Goal: Information Seeking & Learning: Learn about a topic

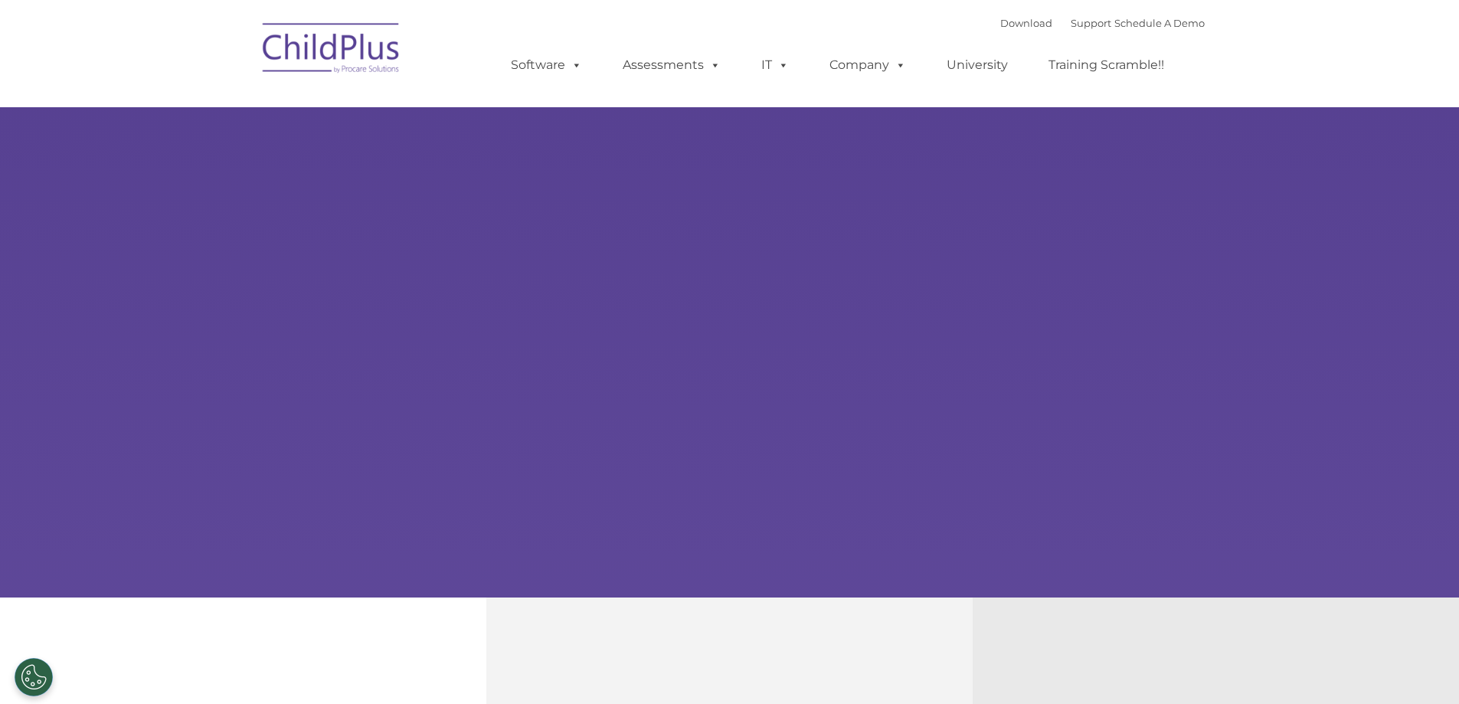
select select "MEDIUM"
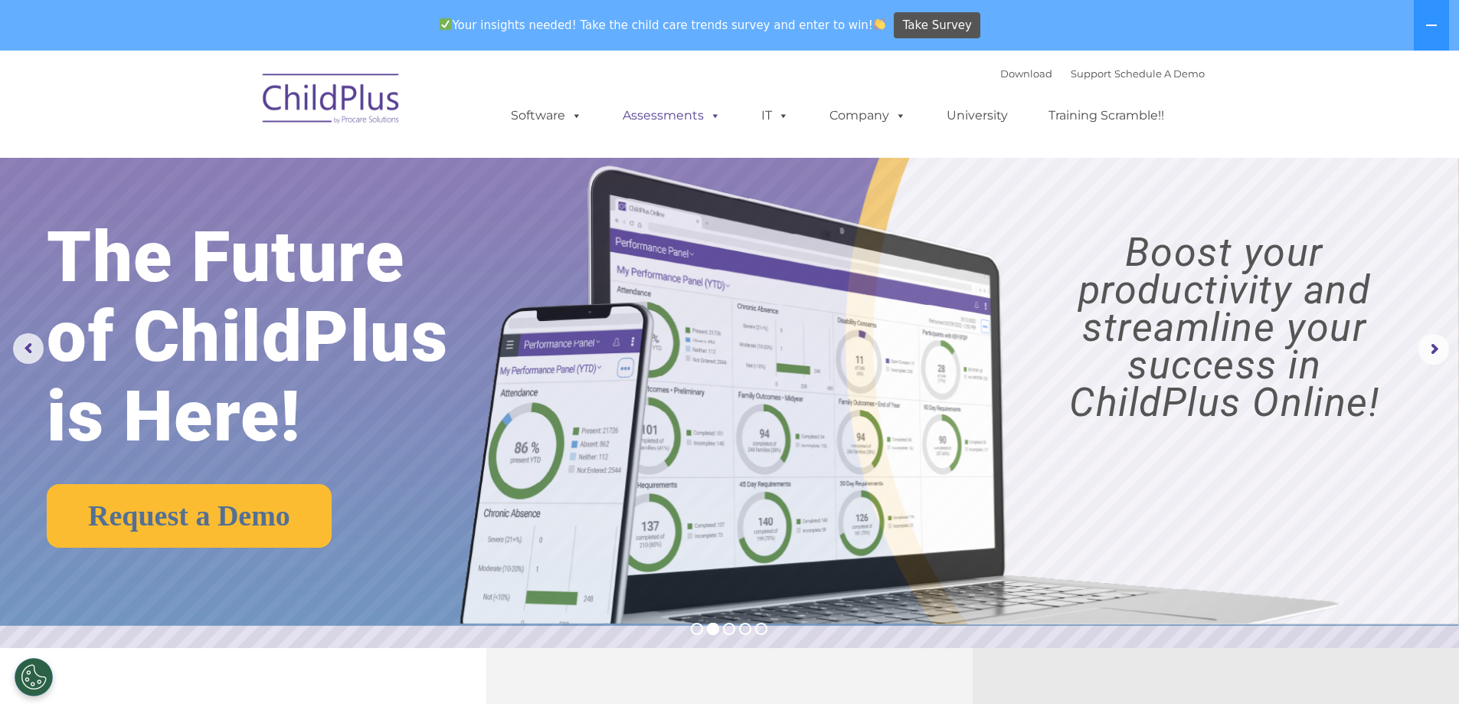
click at [673, 120] on link "Assessments" at bounding box center [672, 115] width 129 height 31
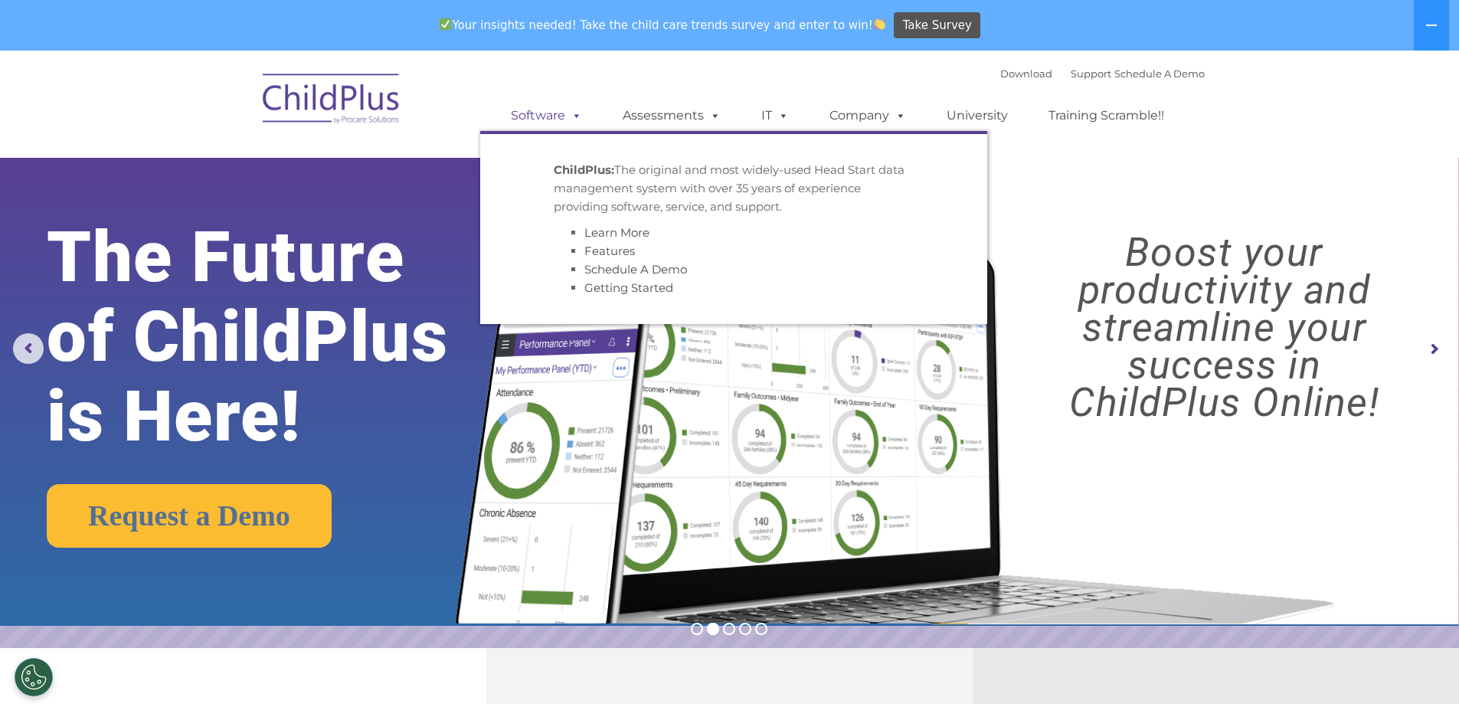
click at [547, 120] on link "Software" at bounding box center [547, 115] width 102 height 31
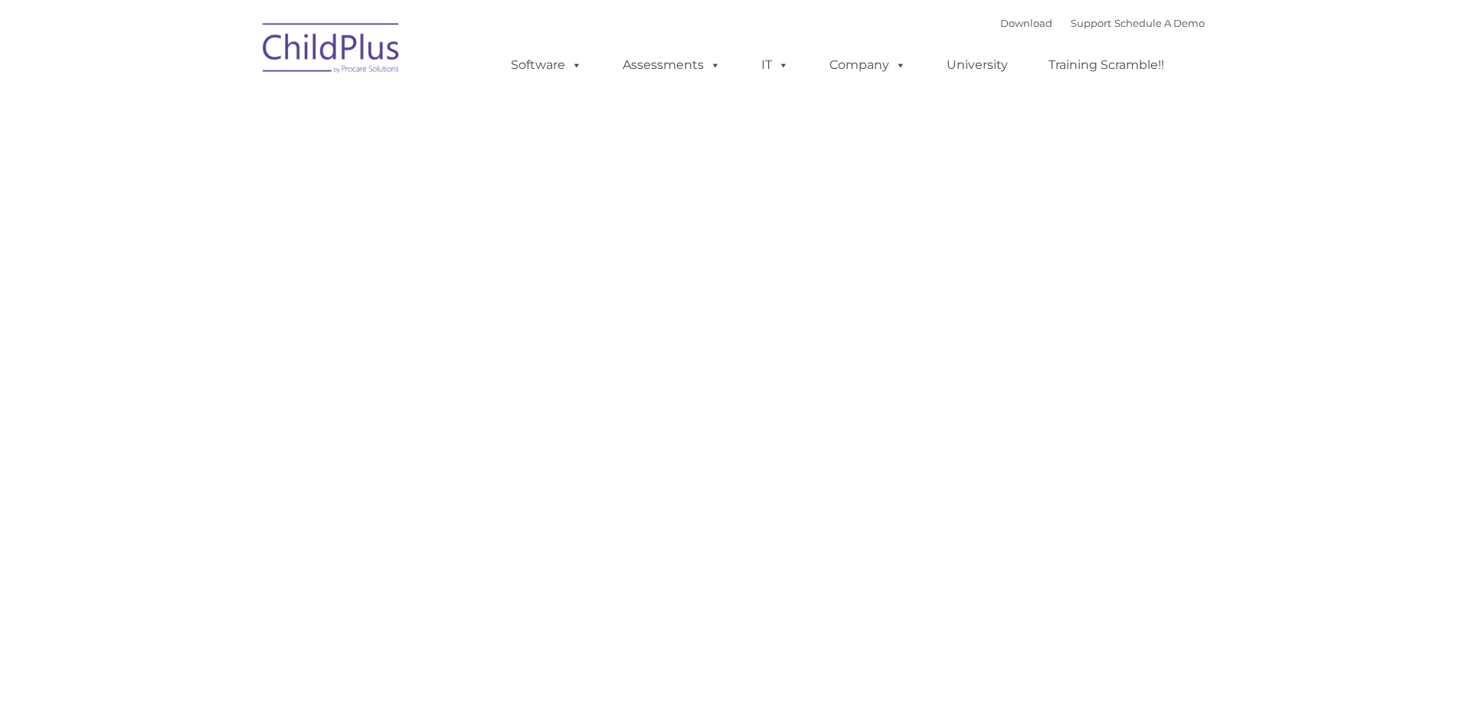
type input ""
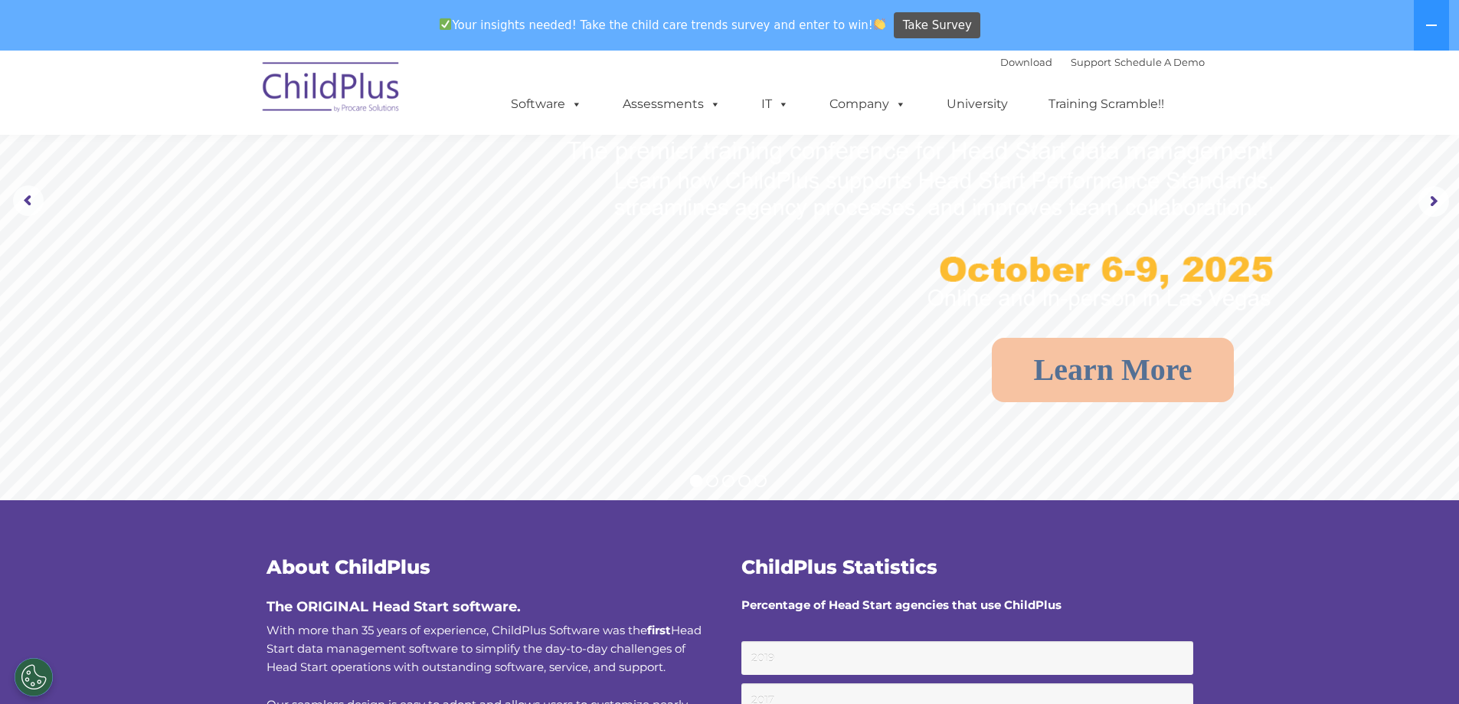
scroll to position [155, 0]
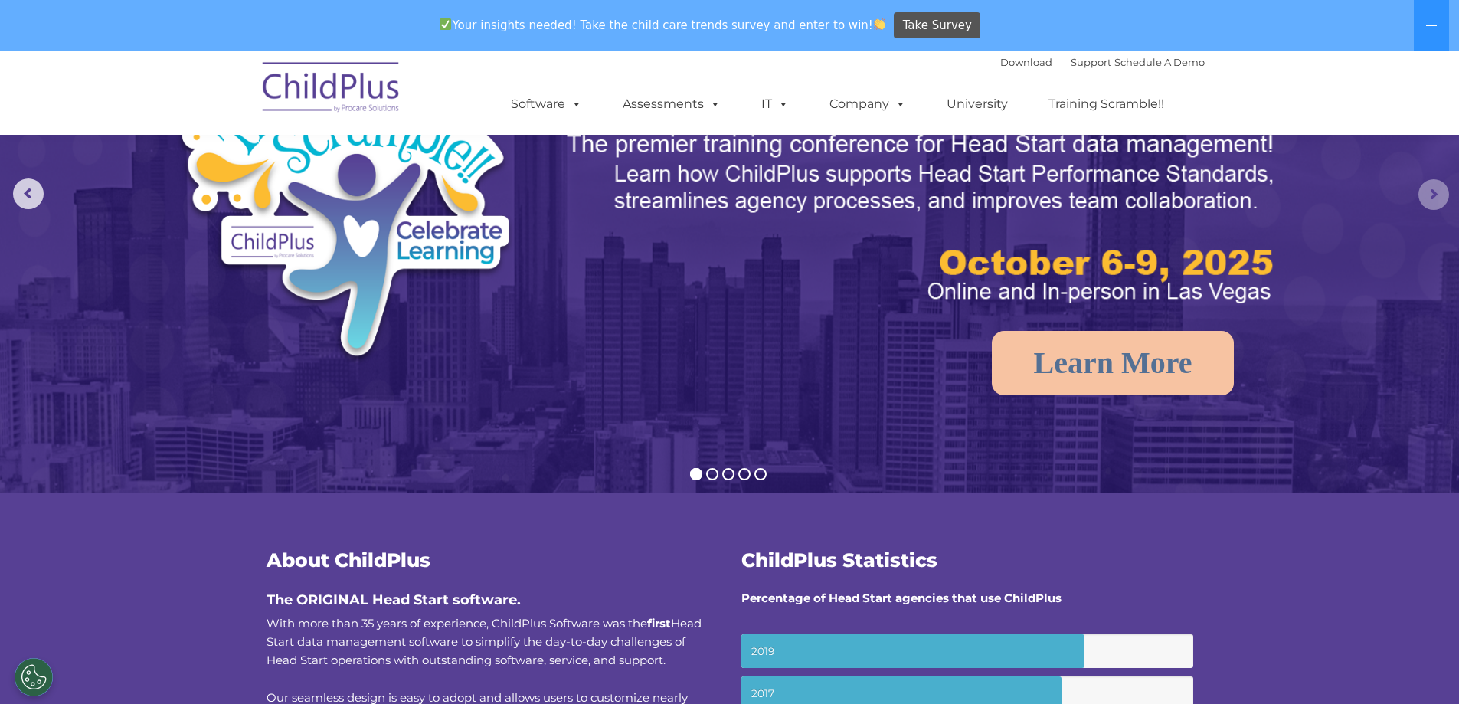
click at [1428, 198] on rs-arrow at bounding box center [1434, 194] width 31 height 31
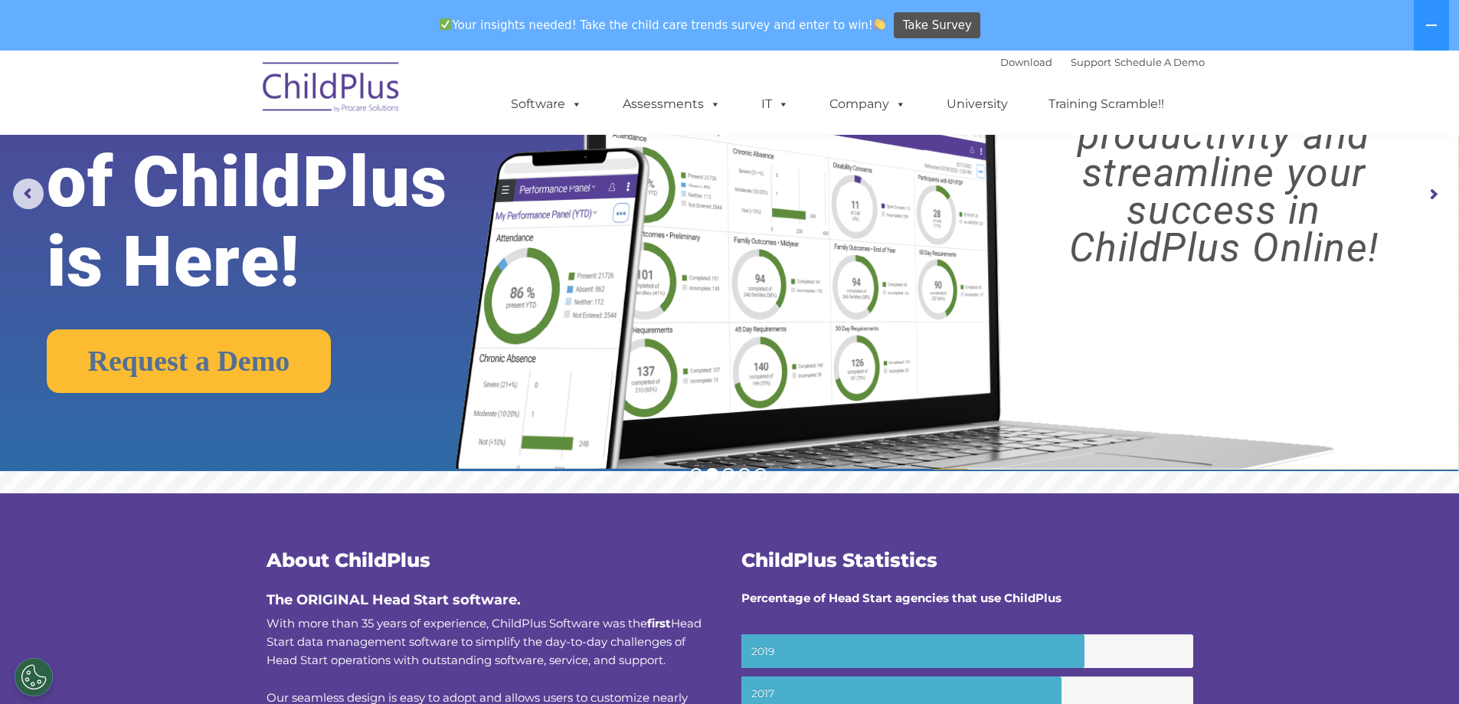
click at [1428, 198] on rs-arrow at bounding box center [1434, 194] width 31 height 31
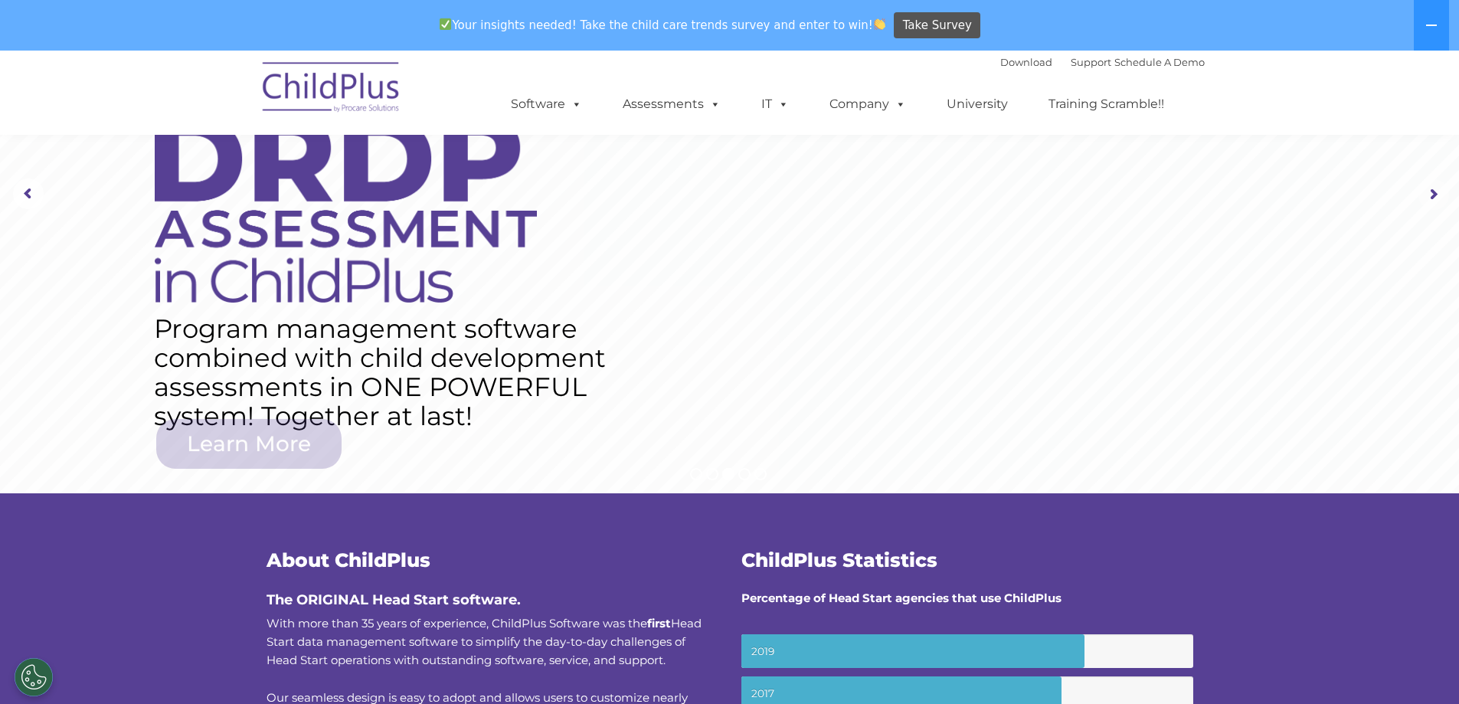
click at [1428, 198] on rs-arrow at bounding box center [1434, 194] width 31 height 31
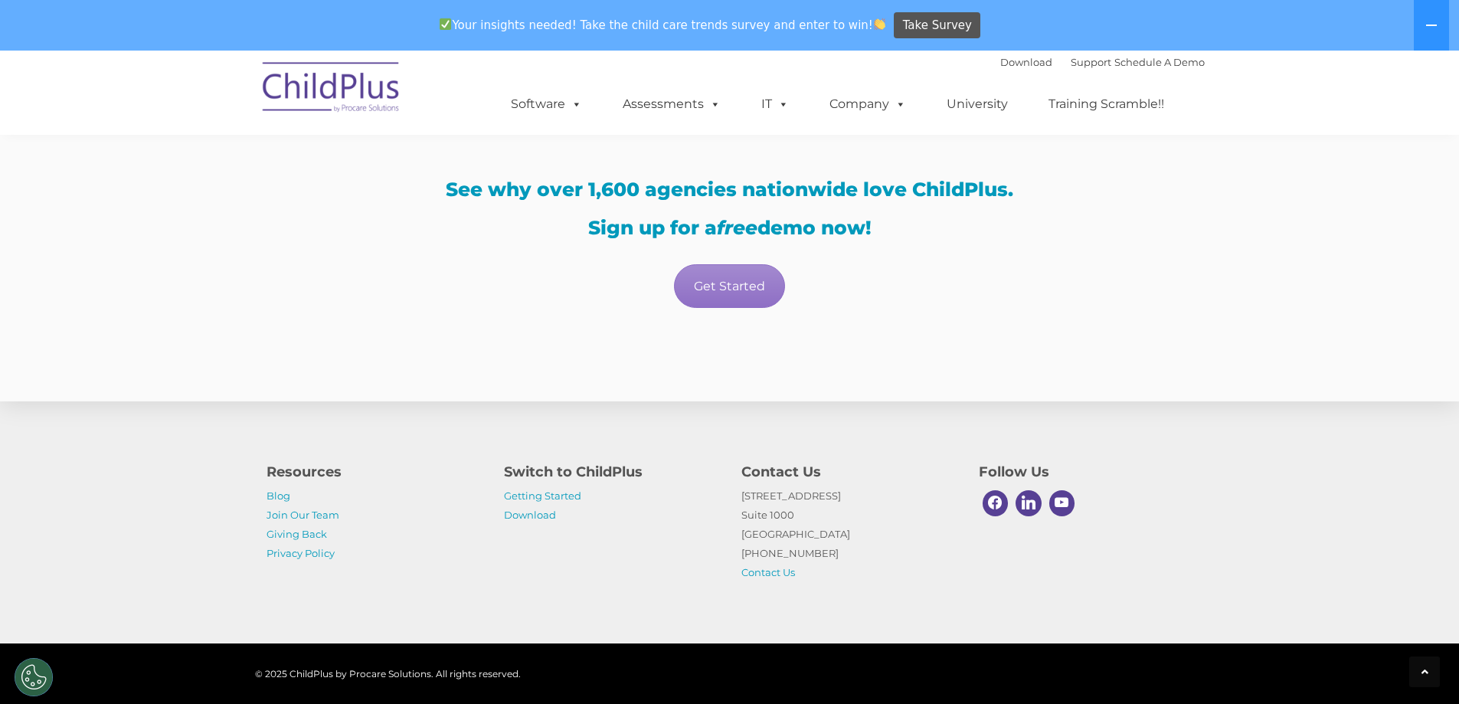
scroll to position [2925, 0]
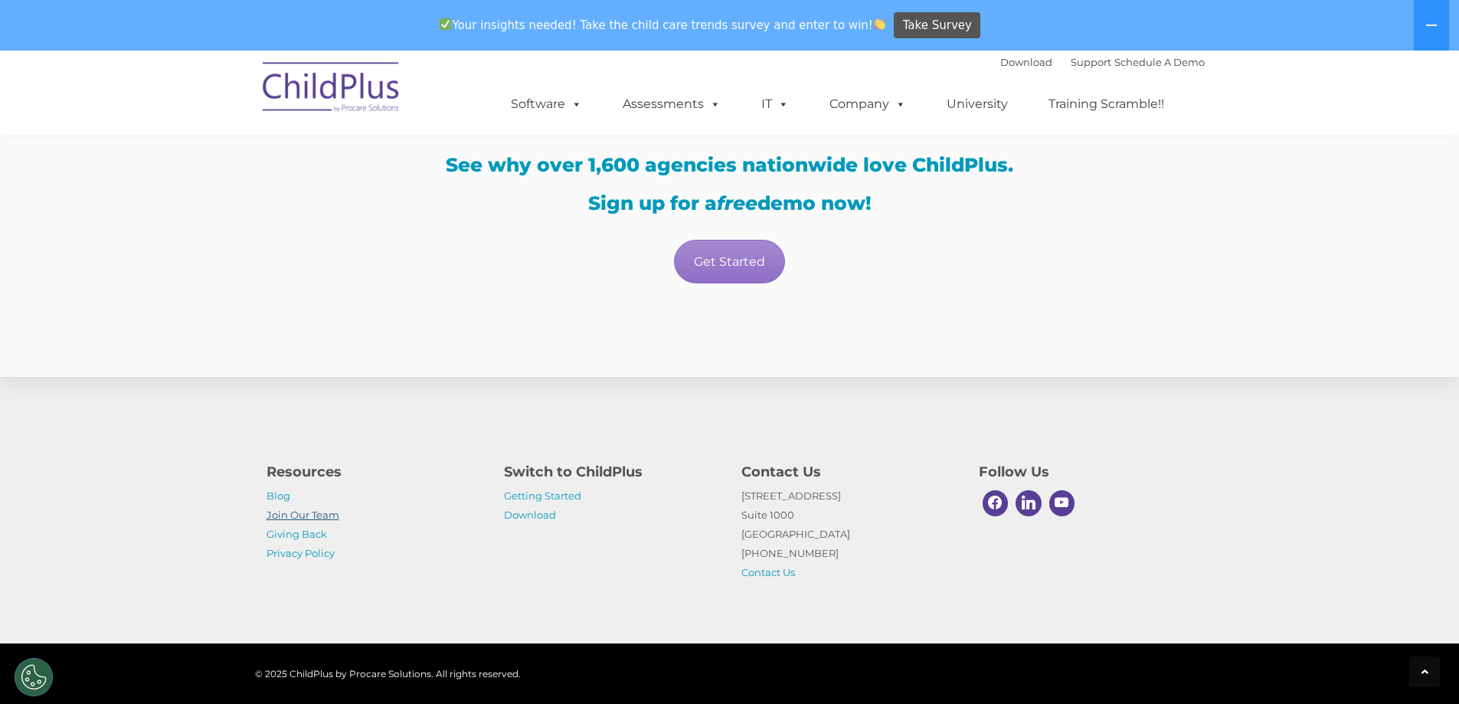
click at [308, 513] on link "Join Our Team" at bounding box center [303, 515] width 73 height 12
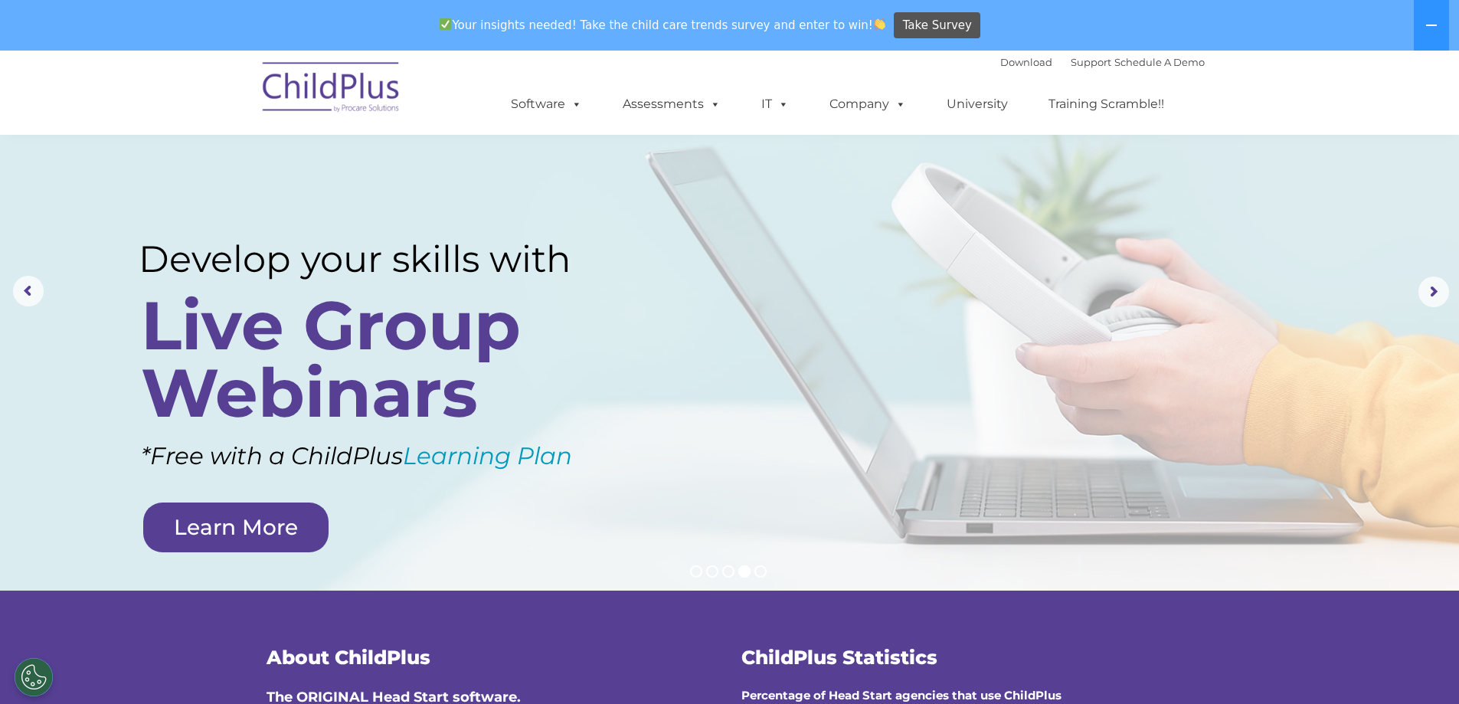
scroll to position [0, 0]
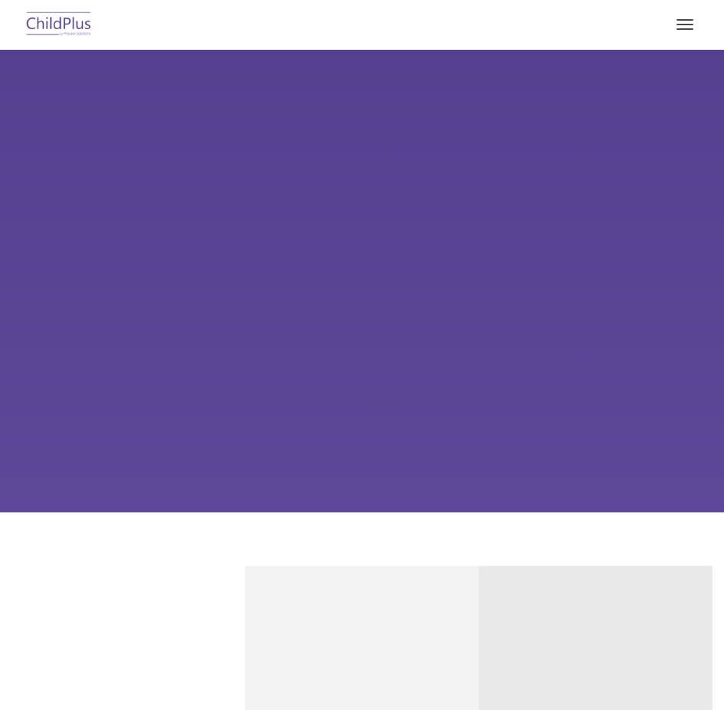
type input ""
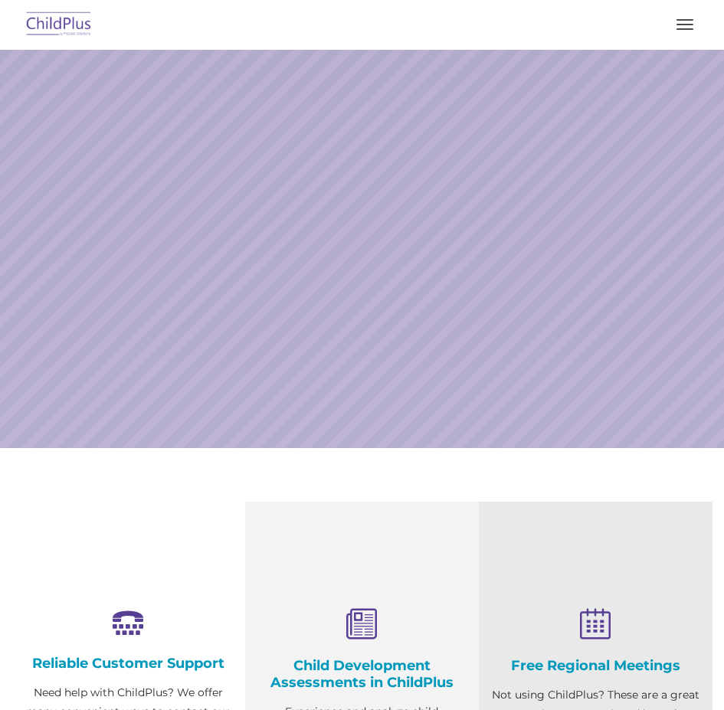
select select "MEDIUM"
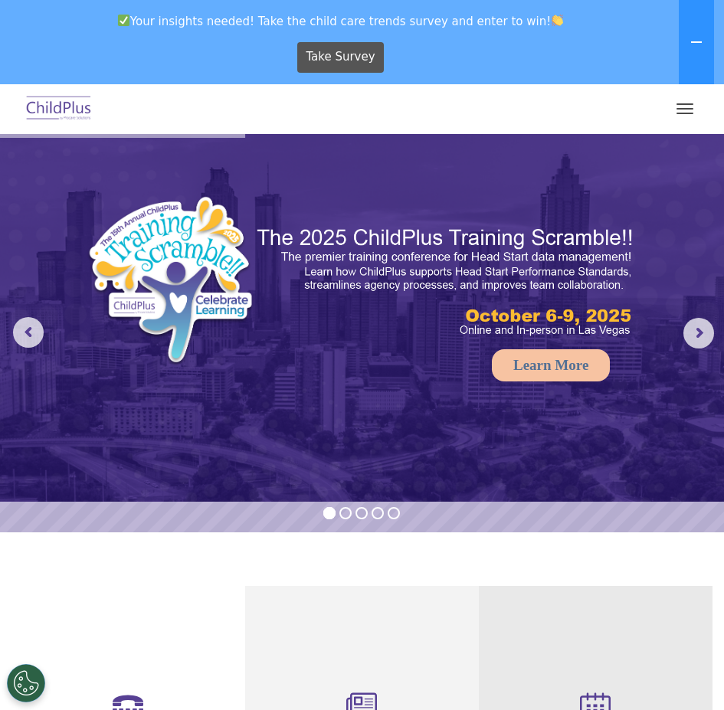
click at [51, 112] on img at bounding box center [59, 109] width 72 height 36
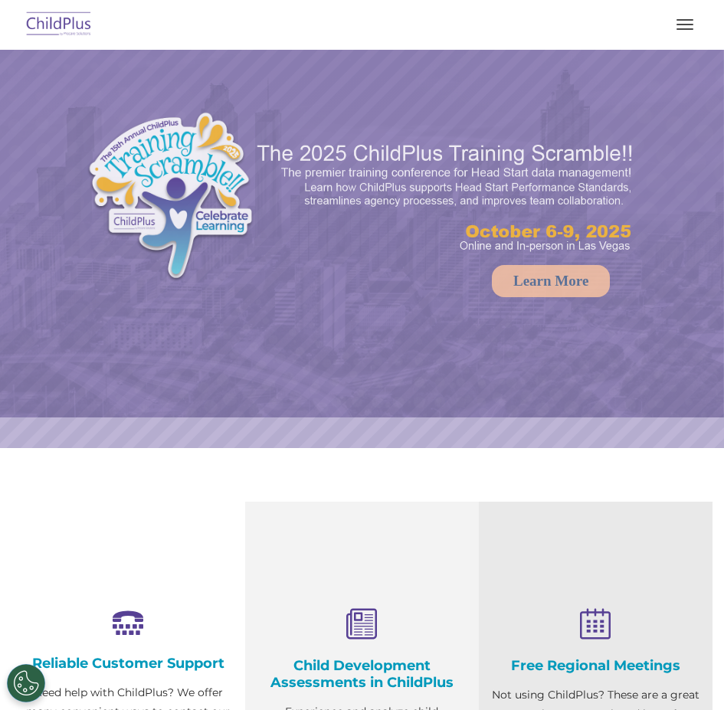
select select "MEDIUM"
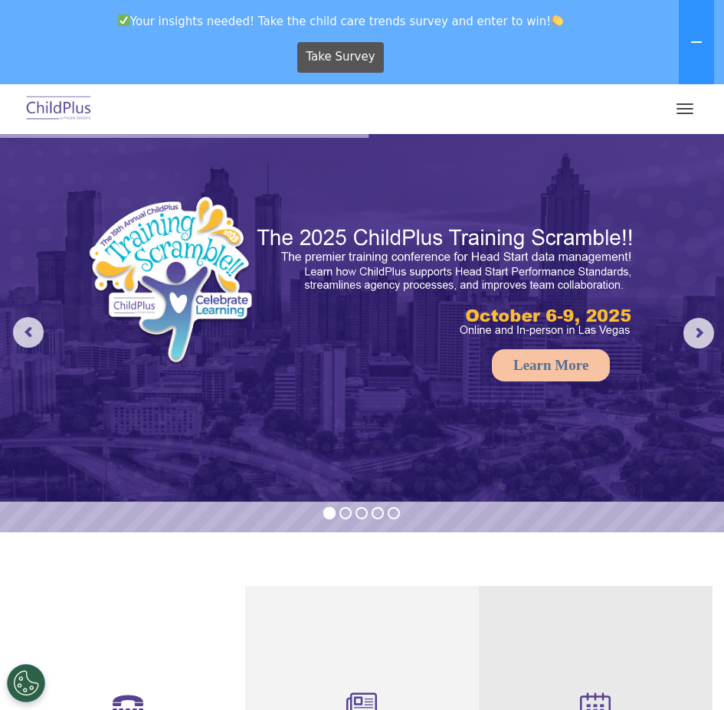
click at [0, 0] on link "Software" at bounding box center [0, 0] width 0 height 0
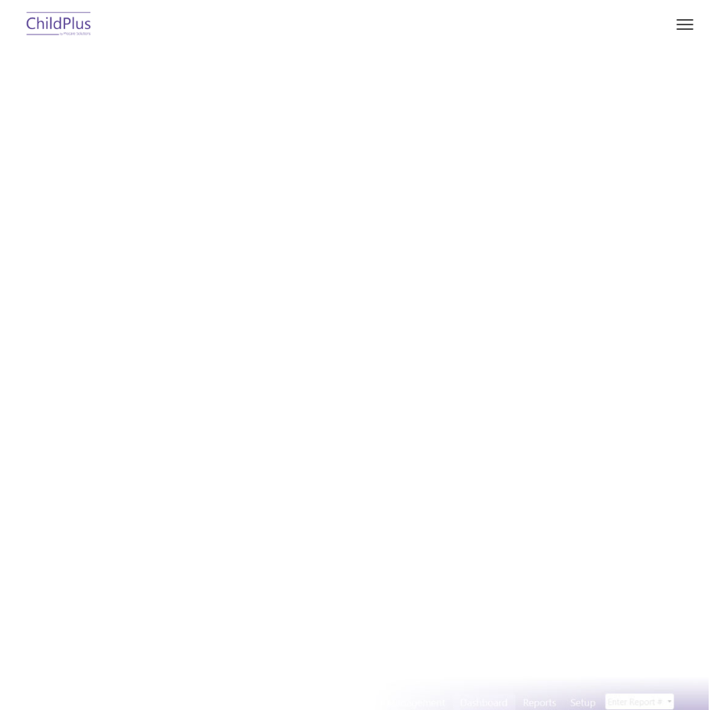
type input ""
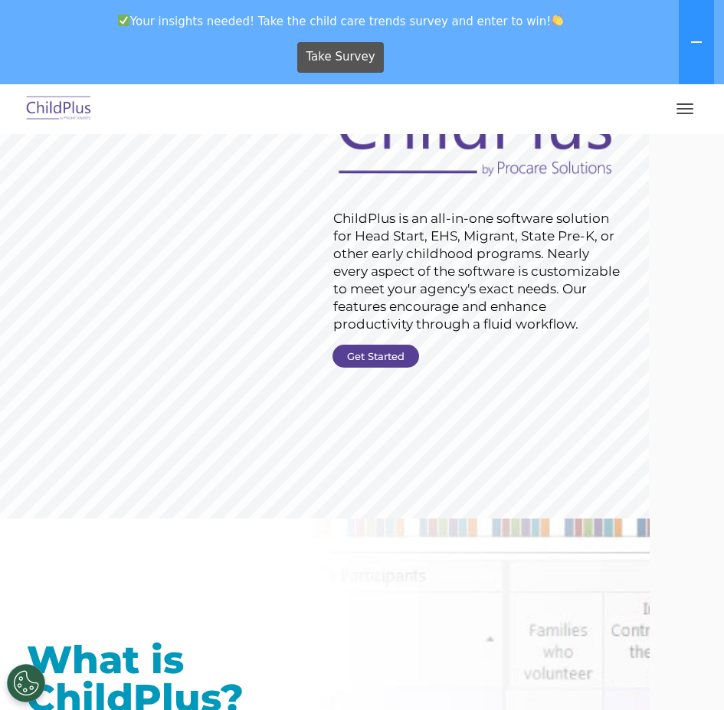
scroll to position [133, 0]
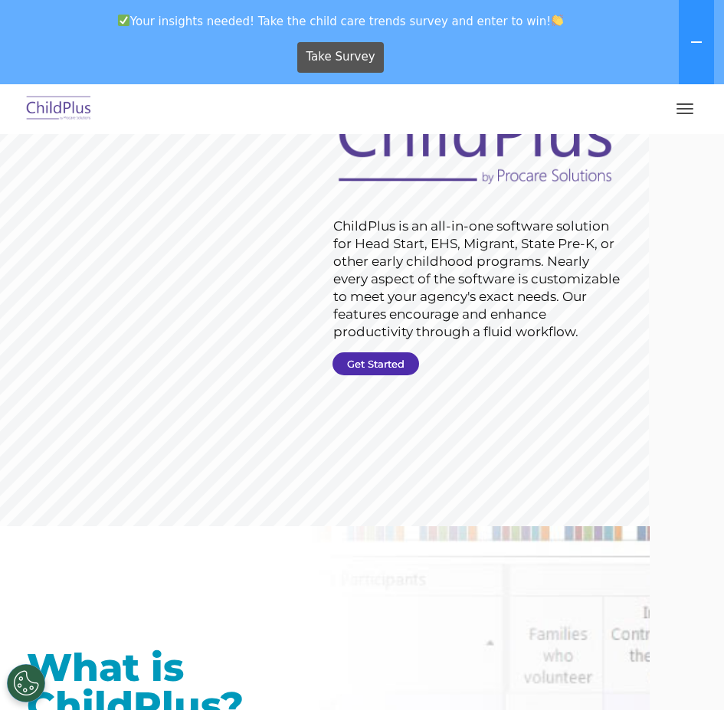
click at [419, 361] on link "Get Started" at bounding box center [376, 363] width 87 height 23
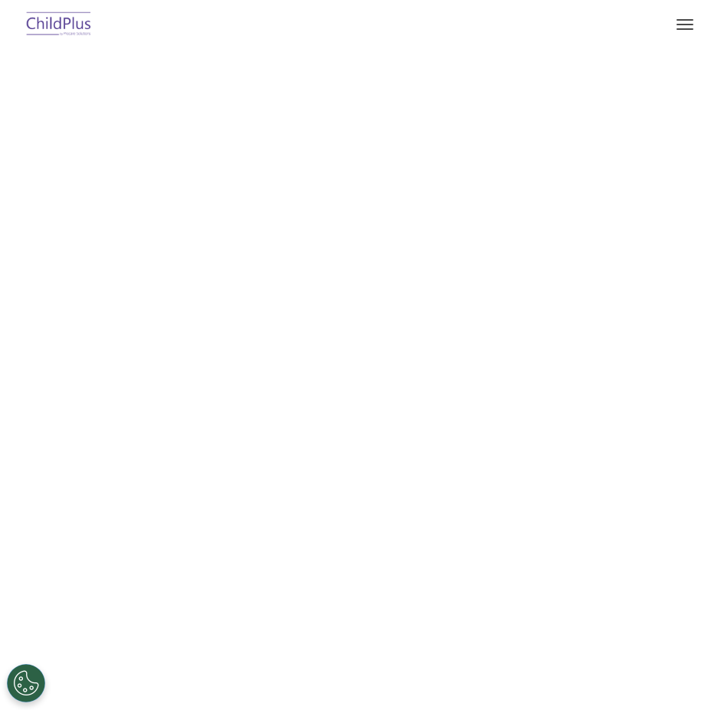
select select "MEDIUM"
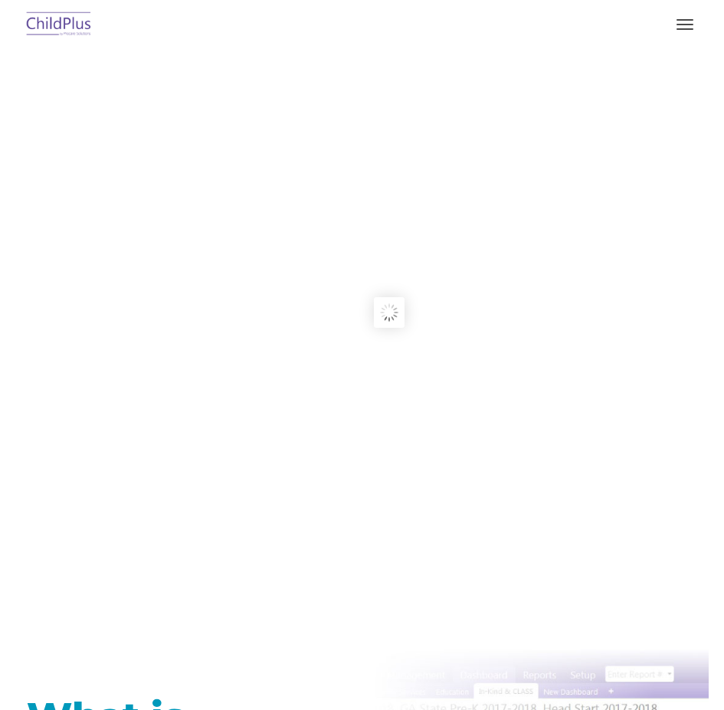
type input ""
